Goal: Task Accomplishment & Management: Manage account settings

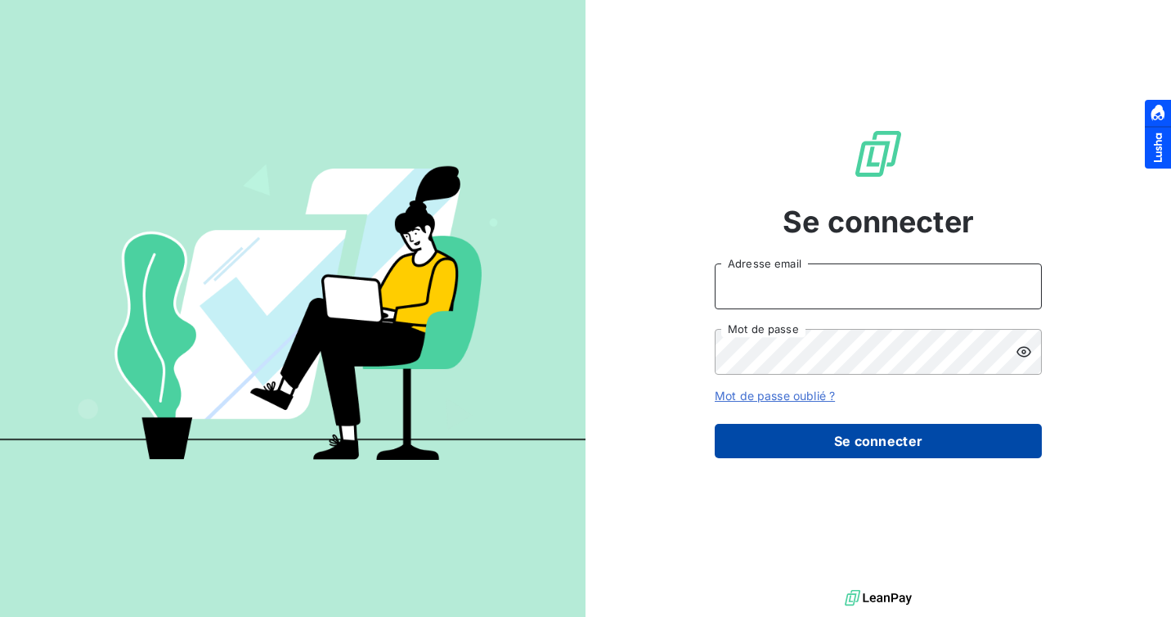
type input "[EMAIL_ADDRESS][DOMAIN_NAME]"
click at [799, 435] on button "Se connecter" at bounding box center [878, 441] width 327 height 34
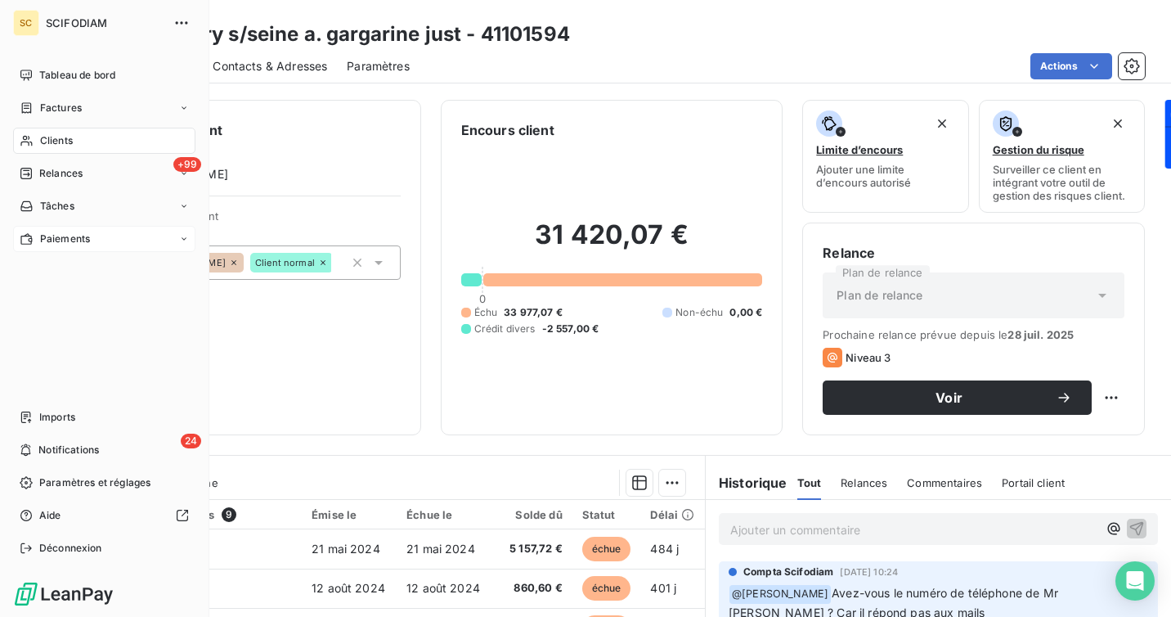
click at [23, 236] on icon at bounding box center [25, 238] width 11 height 11
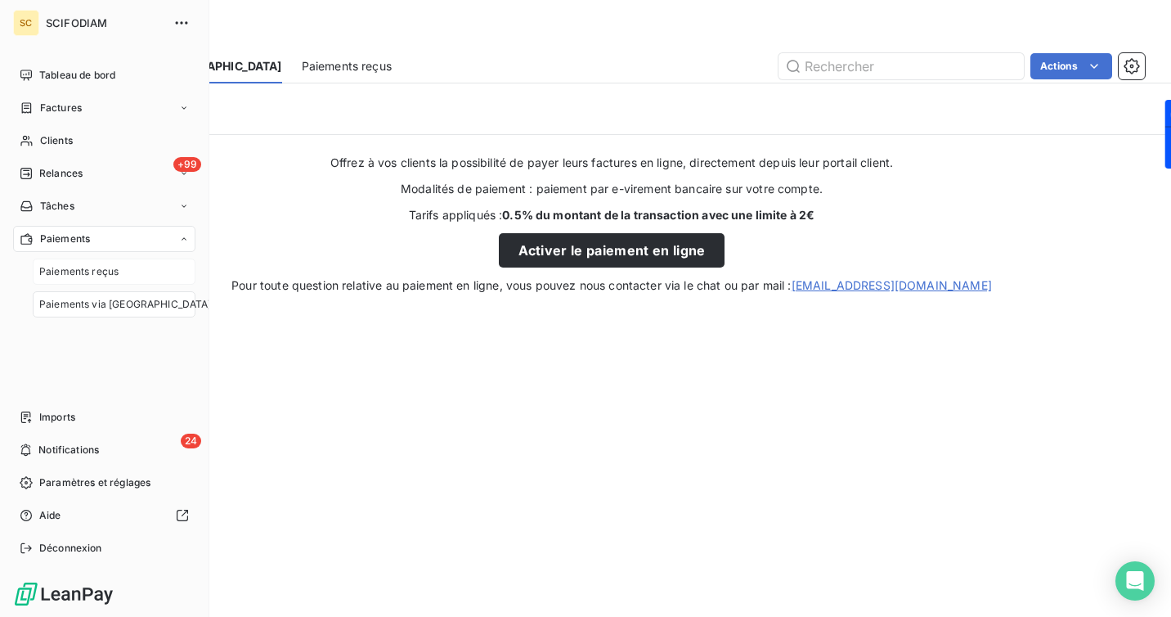
click at [105, 268] on span "Paiements reçus" at bounding box center [78, 271] width 79 height 15
